Goal: Information Seeking & Learning: Find specific fact

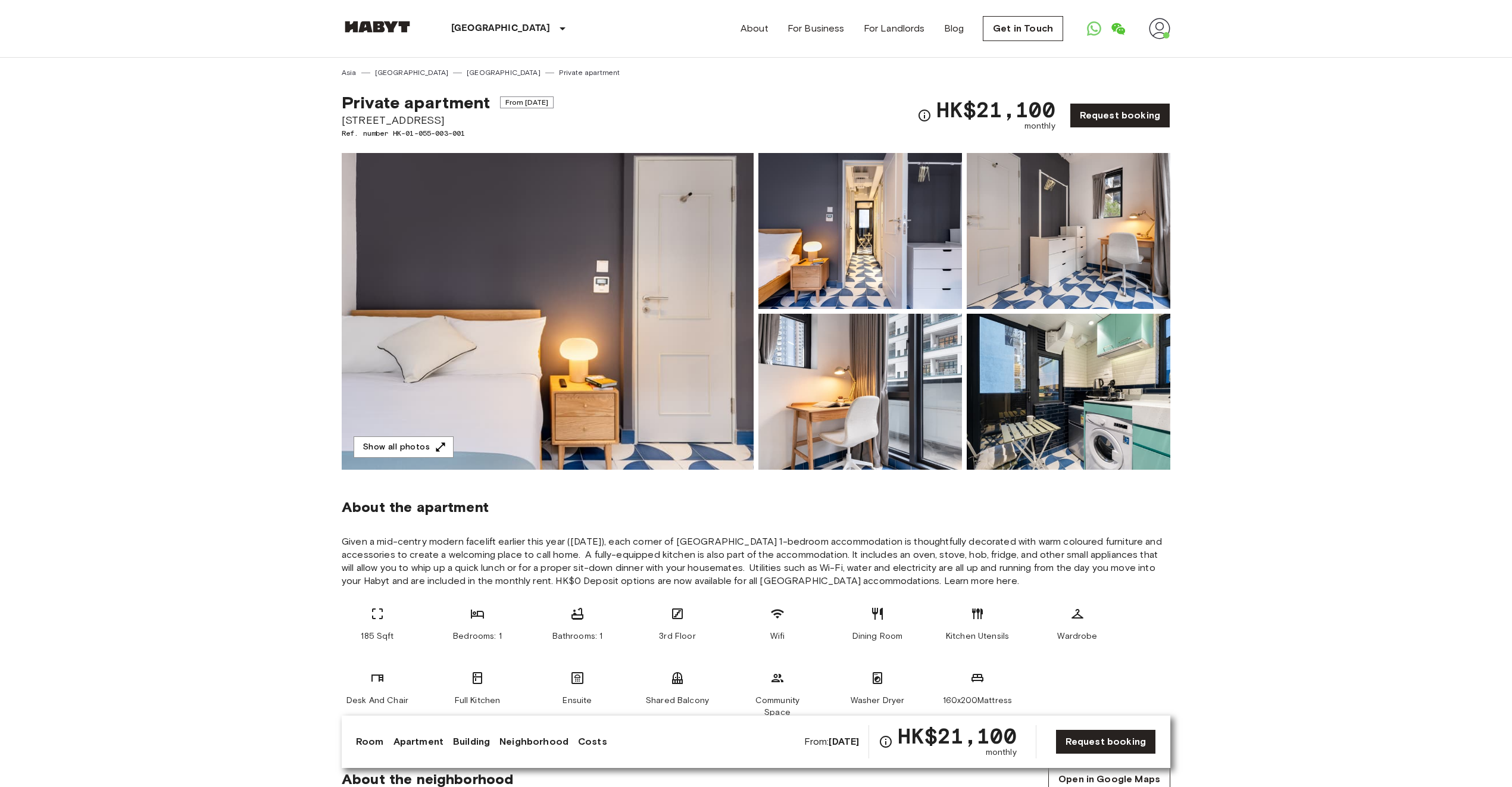
click at [413, 133] on span "Ref. number HK-01-055-003-001" at bounding box center [447, 133] width 212 height 11
click at [397, 131] on span "Ref. number HK-01-055-003-001" at bounding box center [447, 133] width 212 height 11
drag, startPoint x: 392, startPoint y: 134, endPoint x: 485, endPoint y: 135, distance: 93.0
click at [485, 135] on span "Ref. number HK-01-055-003-001" at bounding box center [447, 133] width 212 height 11
drag, startPoint x: 471, startPoint y: 131, endPoint x: 396, endPoint y: 132, distance: 75.0
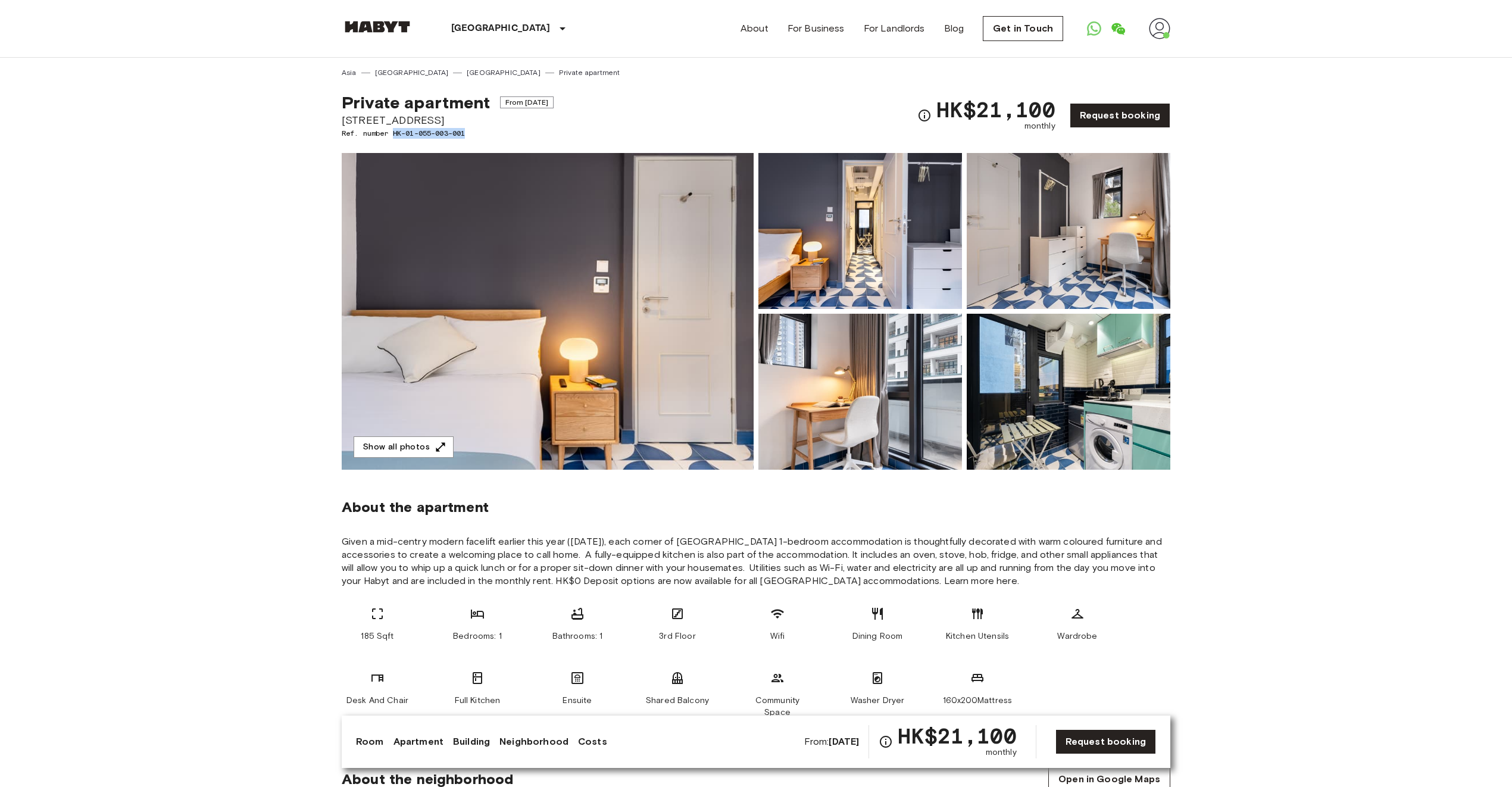
click at [396, 132] on span "Ref. number HK-01-055-003-001" at bounding box center [447, 133] width 212 height 11
copy span "HK-01-055-003-001"
click at [395, 136] on span "Ref. number HK-01-055-003-001" at bounding box center [447, 133] width 212 height 11
copy span "HK-01-055-003-001"
